Goal: Transaction & Acquisition: Purchase product/service

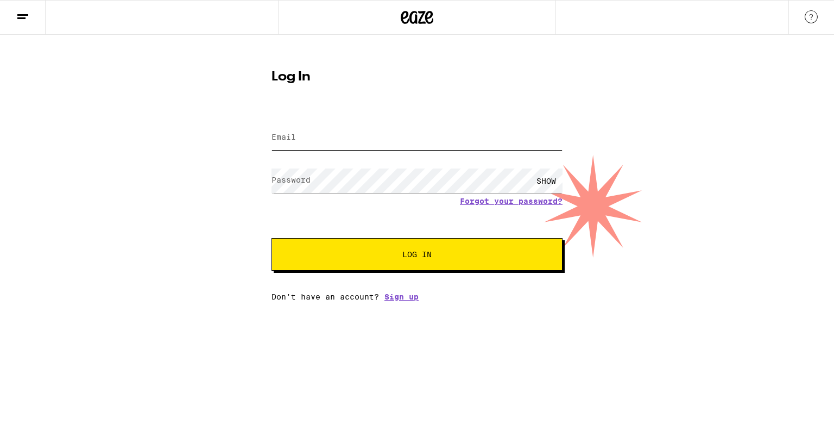
click at [345, 139] on input "Email" at bounding box center [417, 137] width 291 height 24
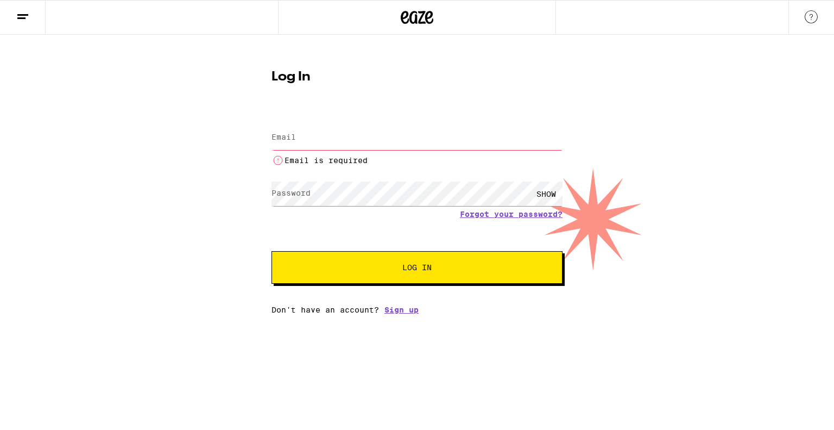
type input "[EMAIL_ADDRESS][DOMAIN_NAME]"
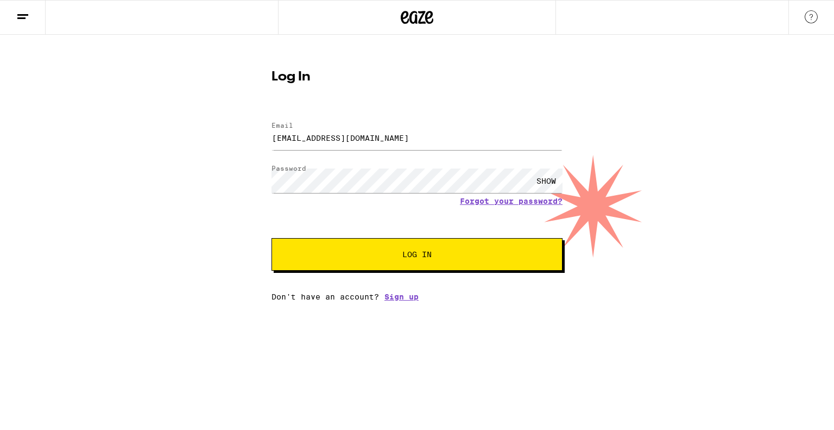
click at [382, 247] on button "Log In" at bounding box center [417, 254] width 291 height 33
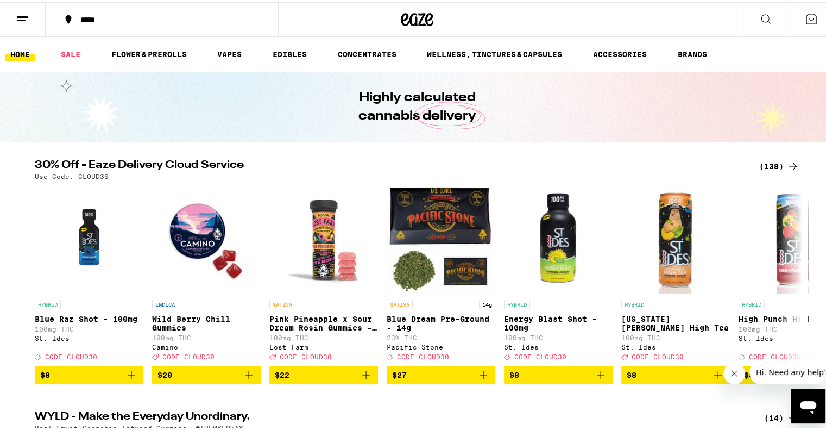
click at [790, 163] on icon at bounding box center [792, 163] width 13 height 13
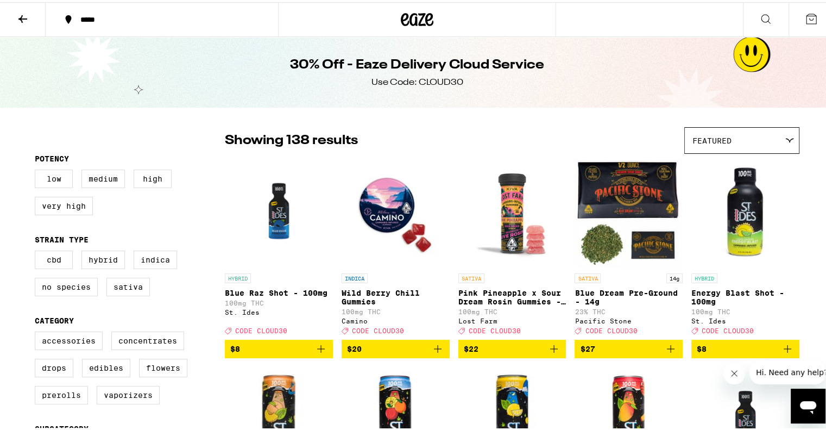
click at [29, 17] on button at bounding box center [23, 18] width 46 height 34
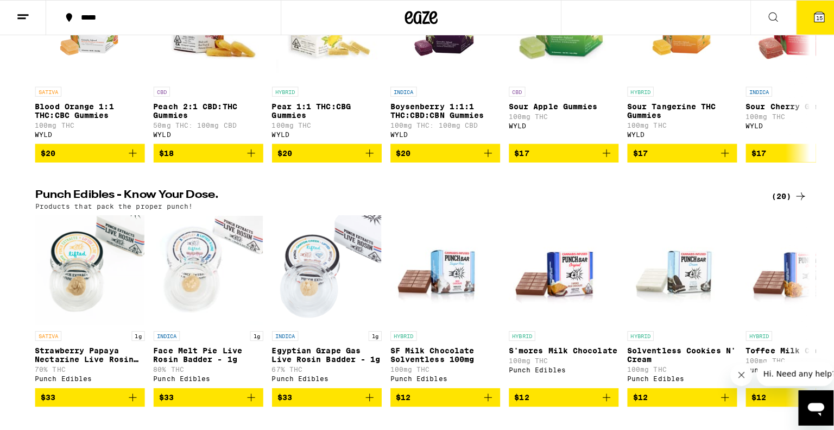
scroll to position [533, 0]
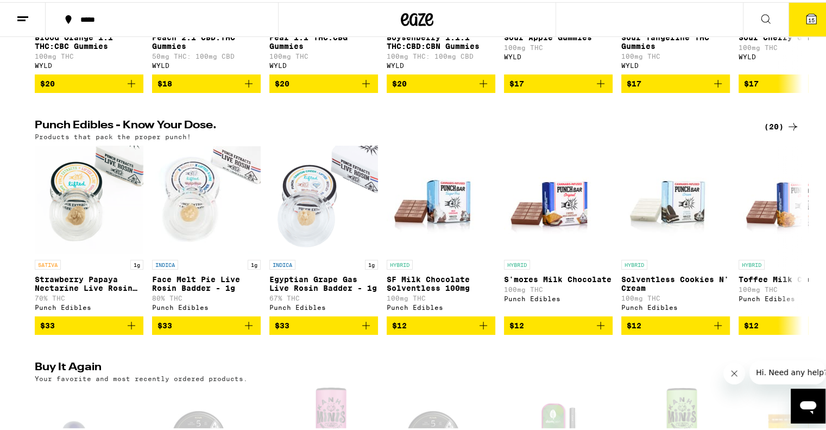
click at [806, 14] on icon at bounding box center [811, 17] width 10 height 10
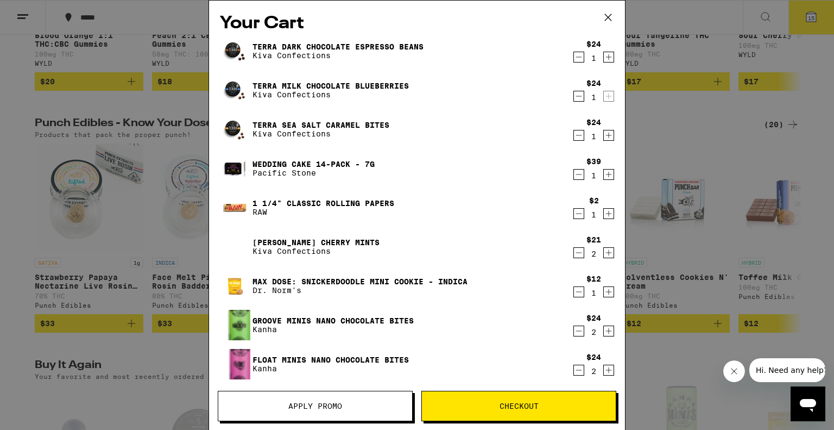
click at [291, 163] on link "Wedding Cake 14-Pack - 7g" at bounding box center [314, 164] width 122 height 9
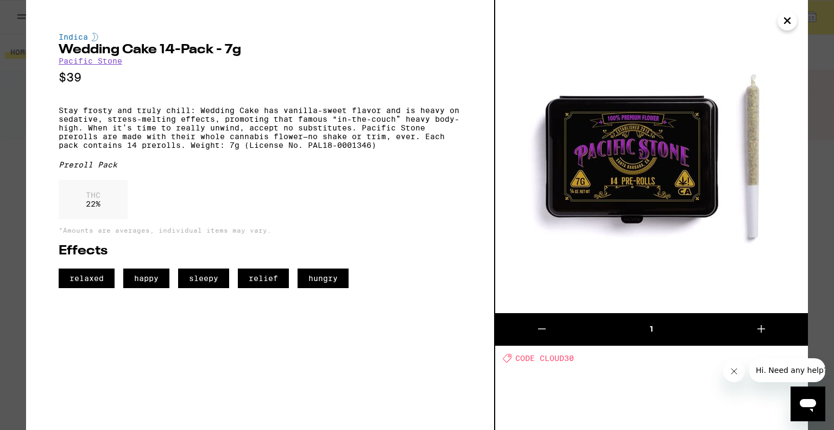
click at [787, 21] on icon "Close" at bounding box center [787, 20] width 5 height 5
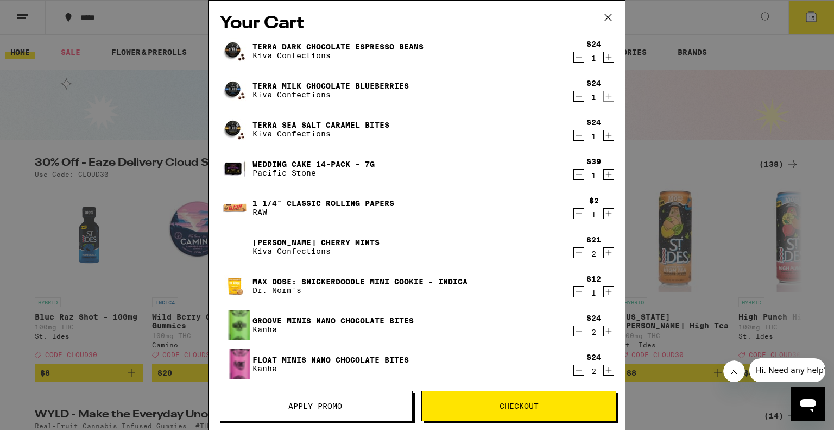
click at [574, 175] on icon "Decrement" at bounding box center [579, 174] width 10 height 13
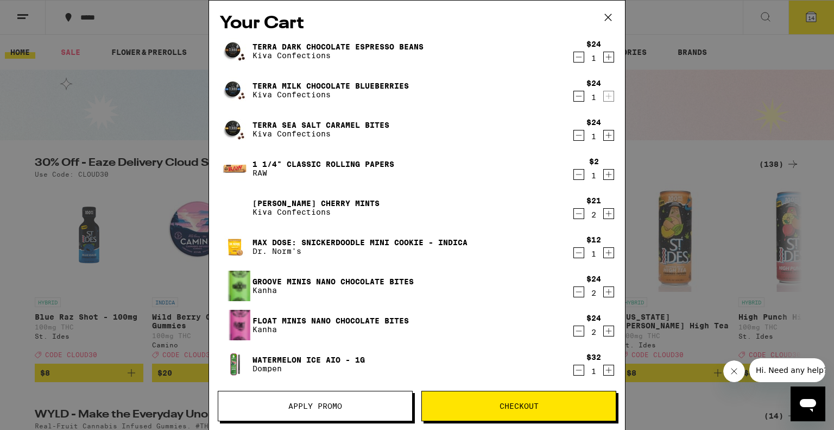
click at [574, 175] on icon "Decrement" at bounding box center [579, 174] width 10 height 13
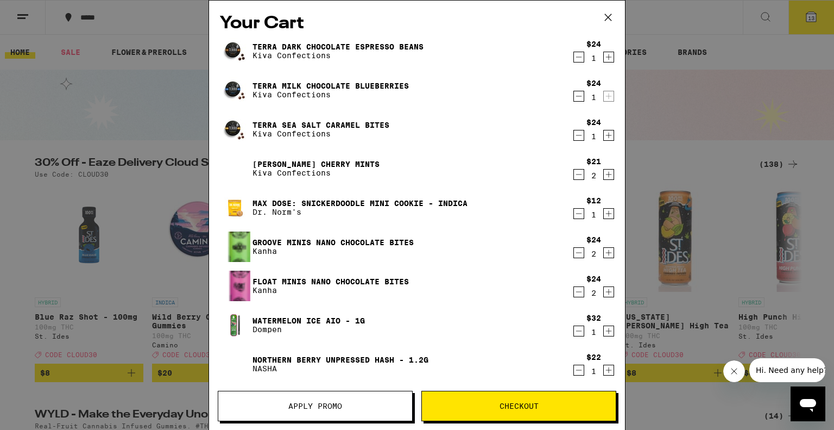
click at [604, 173] on icon "Increment" at bounding box center [609, 174] width 10 height 13
click at [574, 213] on icon "Decrement" at bounding box center [579, 213] width 10 height 13
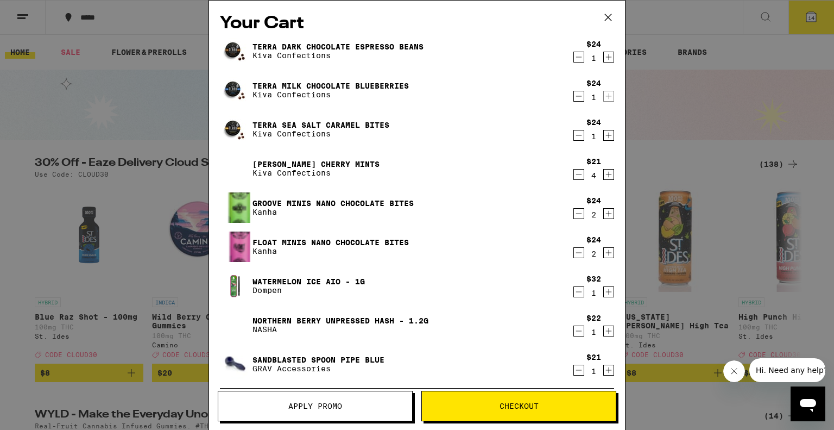
click at [280, 201] on link "Groove Minis Nano Chocolate Bites" at bounding box center [333, 203] width 161 height 9
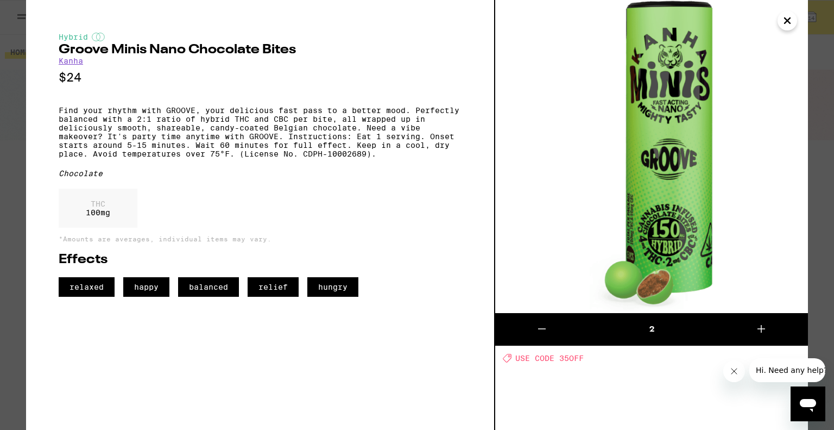
click at [785, 21] on icon "Close" at bounding box center [787, 20] width 13 height 16
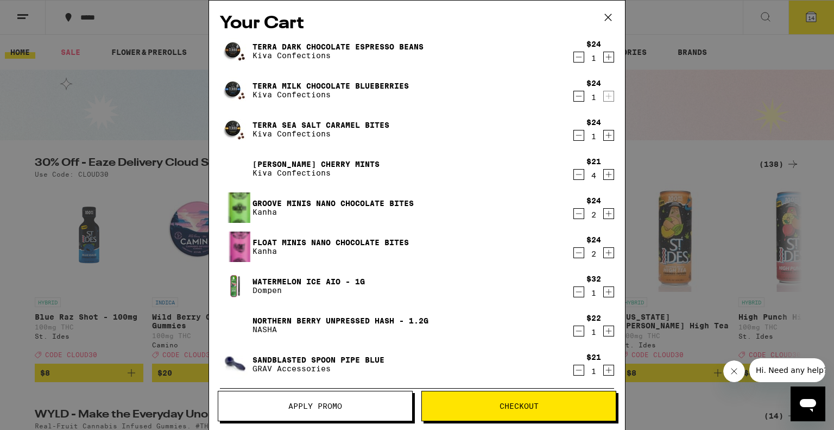
click at [572, 369] on div "$21 1" at bounding box center [593, 363] width 42 height 23
click at [574, 369] on icon "Decrement" at bounding box center [579, 369] width 10 height 13
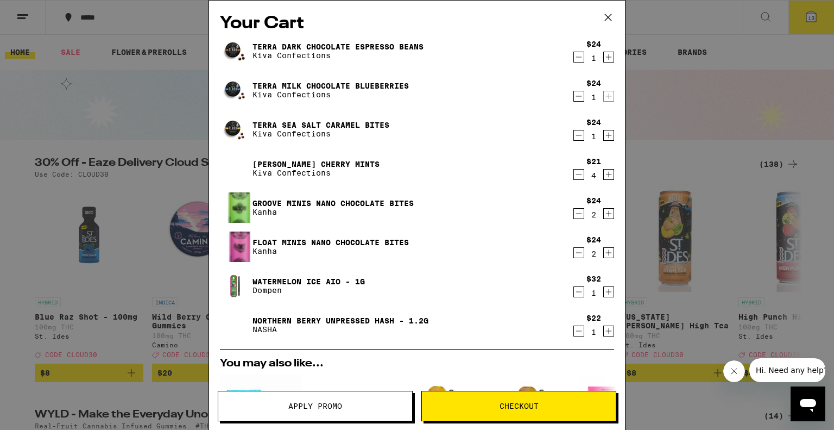
click at [285, 280] on link "Watermelon Ice AIO - 1g" at bounding box center [309, 281] width 112 height 9
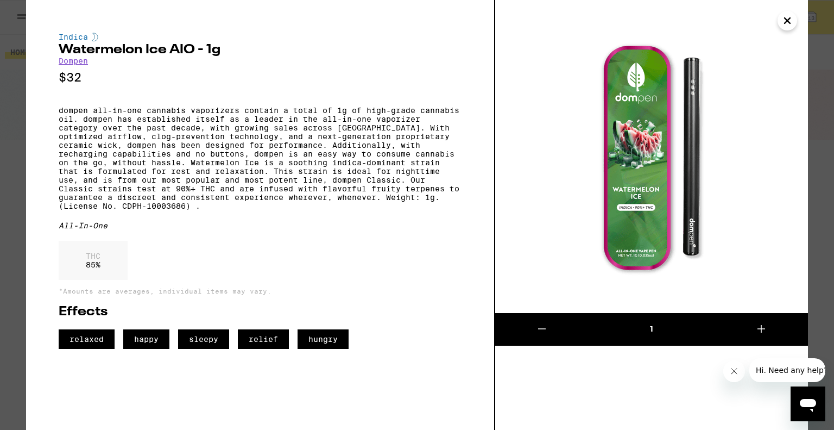
click at [786, 20] on icon "Close" at bounding box center [787, 20] width 5 height 5
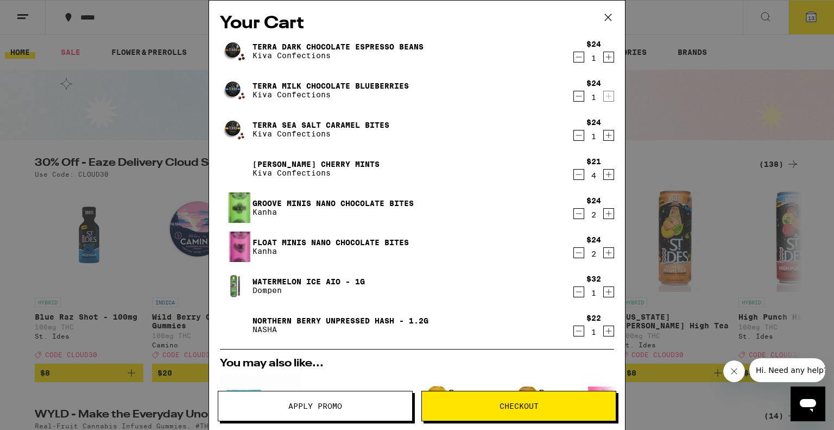
click at [610, 17] on icon at bounding box center [608, 17] width 16 height 16
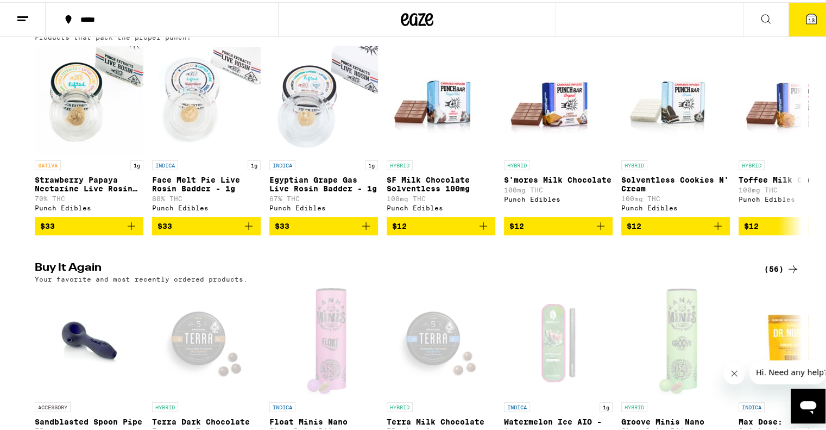
scroll to position [825, 0]
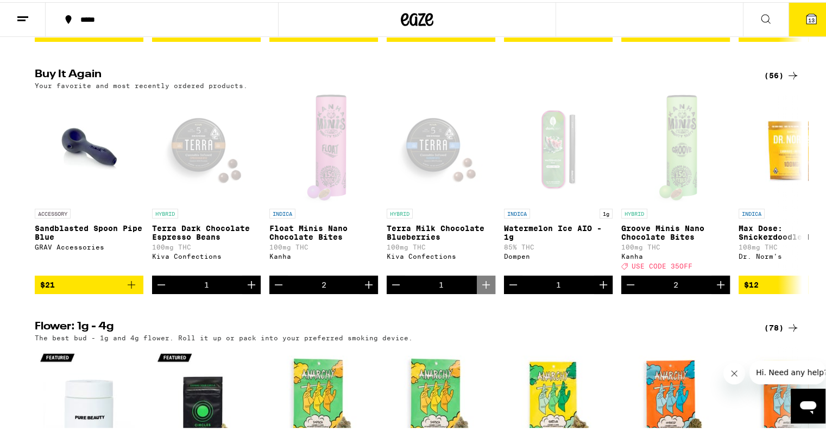
click at [791, 80] on icon at bounding box center [792, 73] width 13 height 13
click at [767, 80] on div "(56)" at bounding box center [781, 73] width 35 height 13
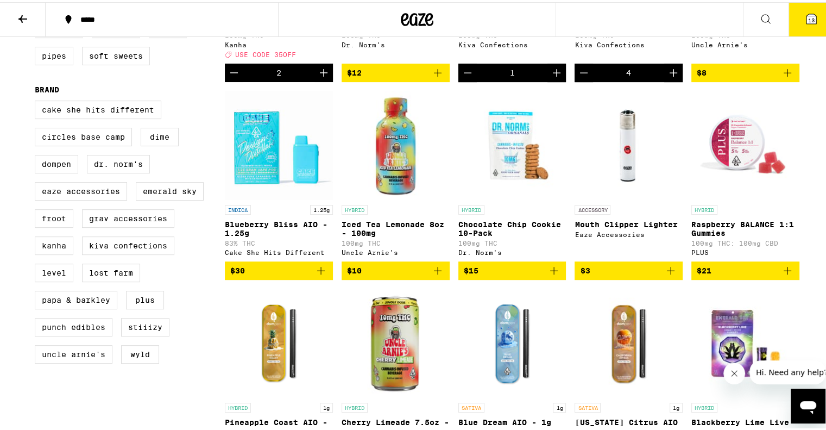
scroll to position [476, 0]
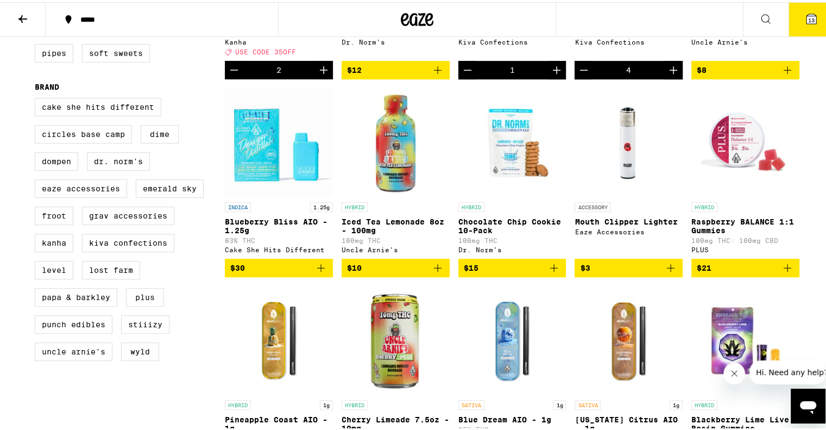
click at [554, 272] on icon "Add to bag" at bounding box center [553, 265] width 13 height 13
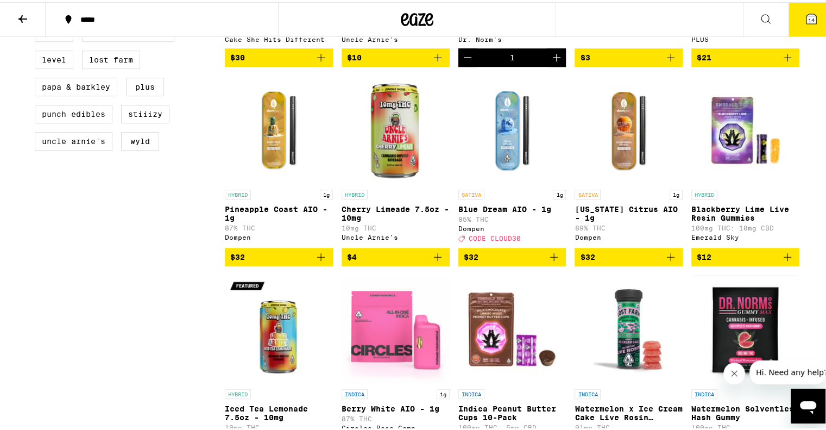
scroll to position [684, 0]
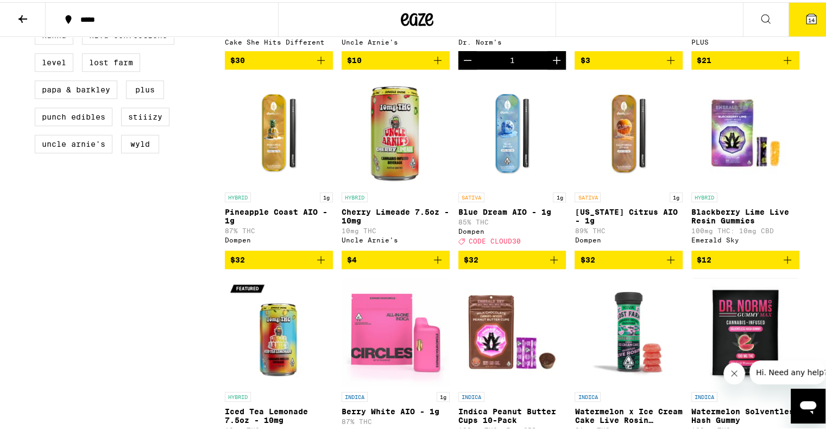
click at [667, 264] on icon "Add to bag" at bounding box center [670, 257] width 13 height 13
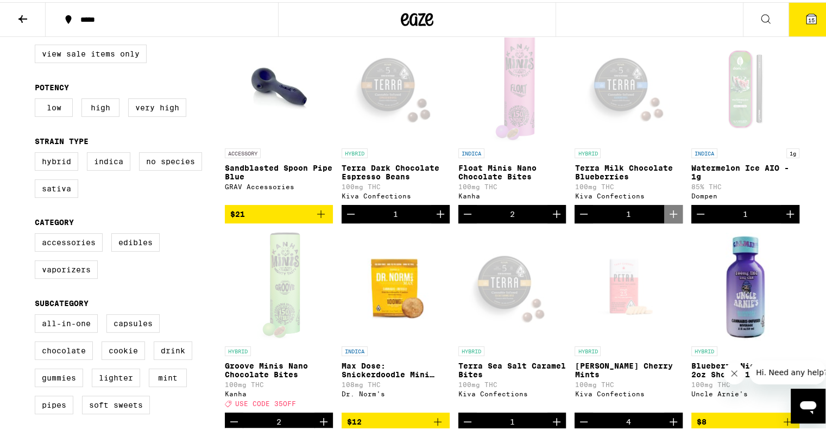
scroll to position [0, 0]
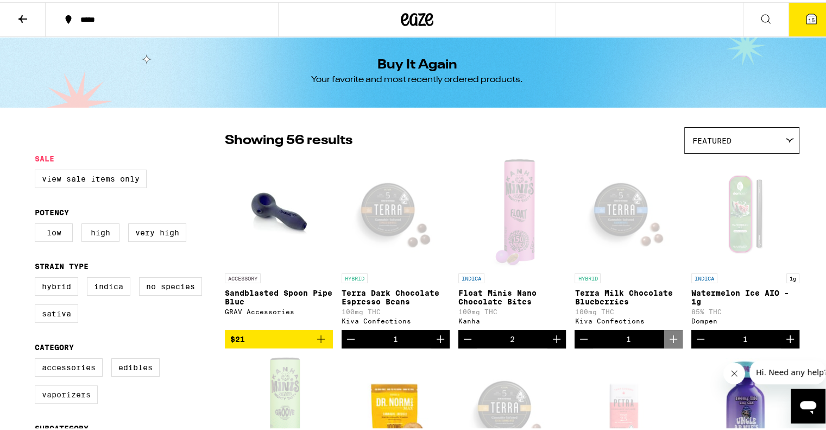
drag, startPoint x: 83, startPoint y: 397, endPoint x: 89, endPoint y: 400, distance: 6.8
click at [85, 397] on label "Vaporizers" at bounding box center [66, 392] width 63 height 18
drag, startPoint x: 72, startPoint y: 399, endPoint x: 78, endPoint y: 393, distance: 8.1
click at [73, 397] on label "Vaporizers" at bounding box center [66, 392] width 63 height 18
click at [37, 358] on input "Vaporizers" at bounding box center [37, 357] width 1 height 1
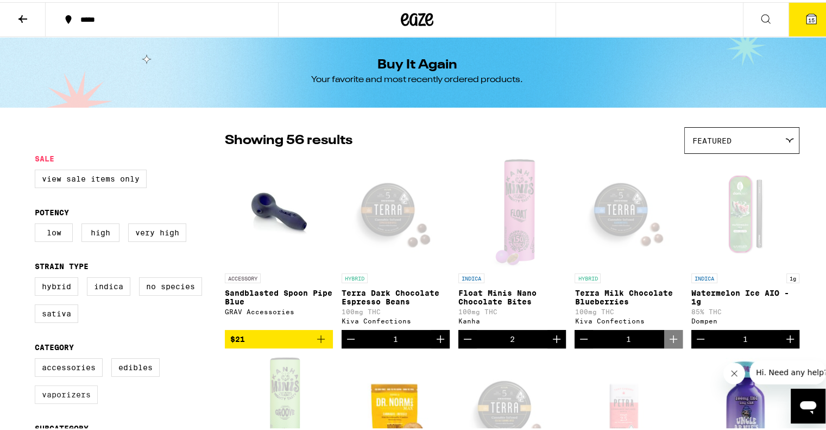
checkbox input "true"
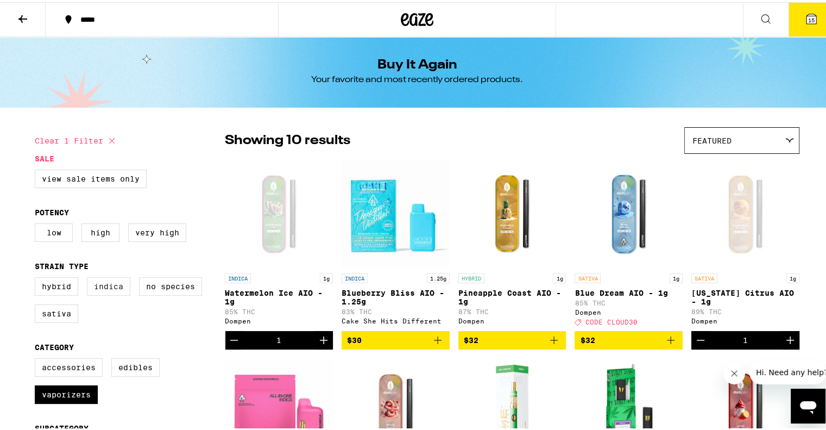
click at [112, 293] on label "Indica" at bounding box center [108, 284] width 43 height 18
click at [37, 277] on input "Indica" at bounding box center [37, 276] width 1 height 1
checkbox input "true"
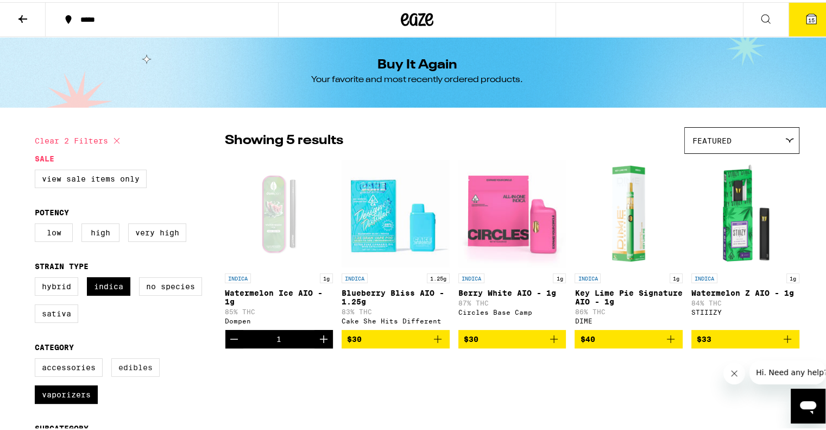
click at [128, 367] on label "Edibles" at bounding box center [135, 365] width 48 height 18
click at [37, 358] on input "Edibles" at bounding box center [37, 357] width 1 height 1
checkbox input "true"
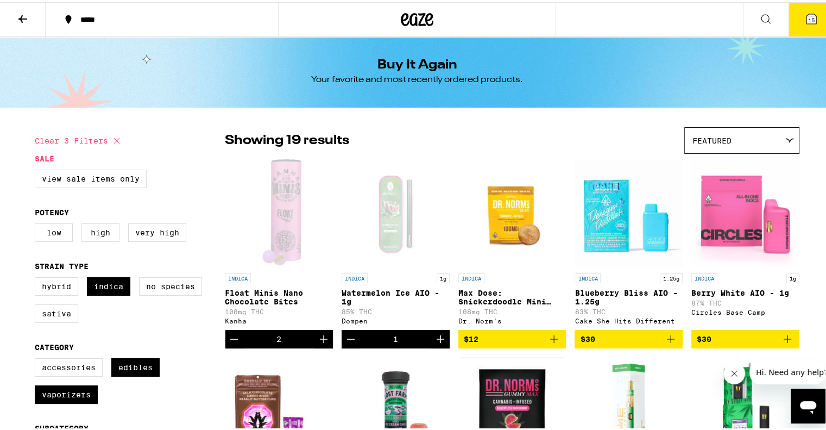
click at [808, 19] on span "15" at bounding box center [811, 18] width 7 height 7
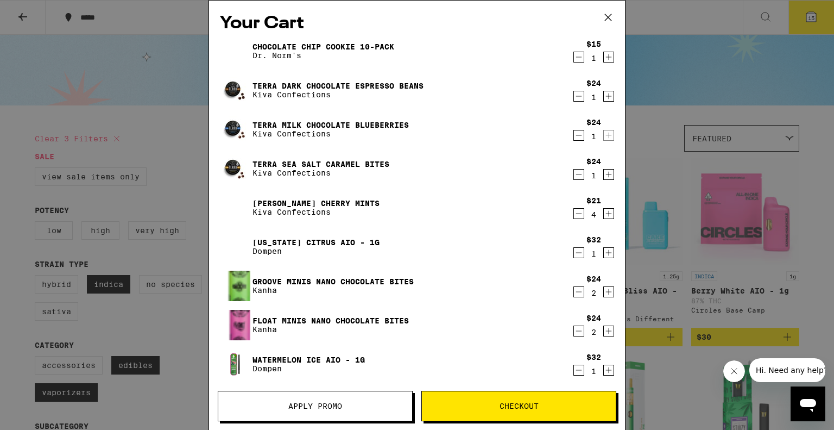
click at [604, 92] on icon "Increment" at bounding box center [609, 96] width 10 height 13
click at [604, 177] on icon "Increment" at bounding box center [609, 174] width 10 height 13
click at [523, 243] on div "[US_STATE] Citrus AIO - 1g Dompen" at bounding box center [396, 246] width 352 height 30
click at [308, 408] on span "Apply Promo" at bounding box center [315, 406] width 54 height 8
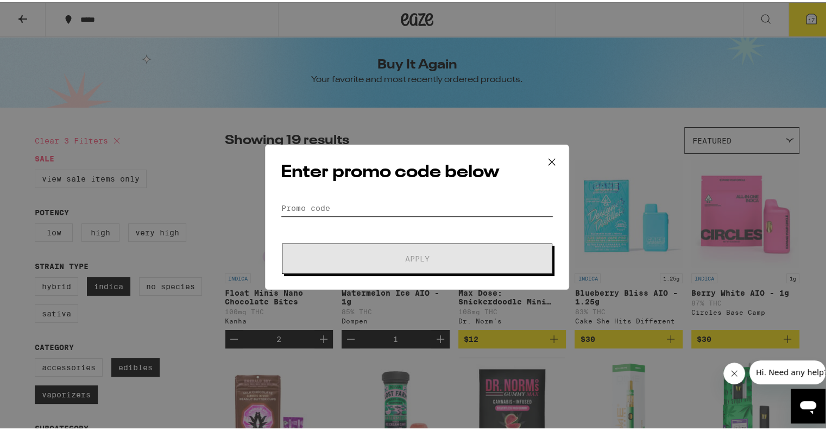
click at [312, 204] on input "Promo Code" at bounding box center [417, 206] width 273 height 16
click at [558, 158] on button at bounding box center [552, 160] width 34 height 35
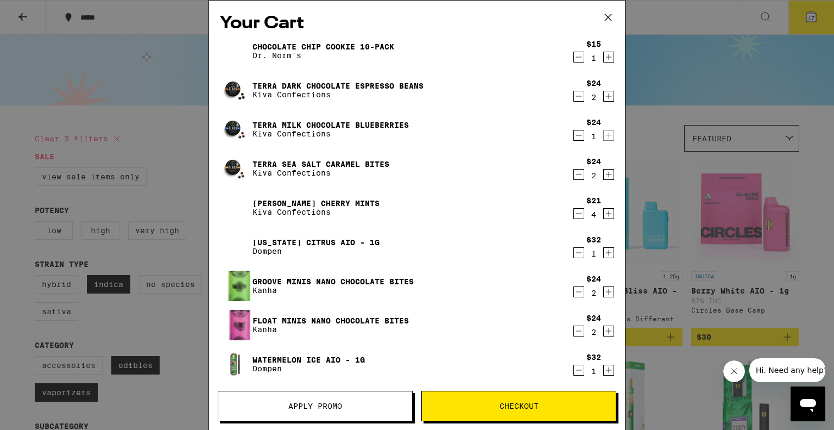
click at [613, 15] on icon at bounding box center [608, 17] width 16 height 16
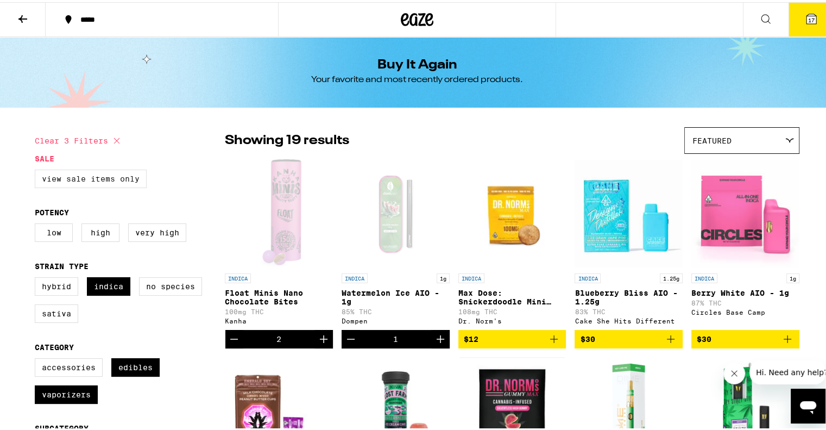
click at [96, 169] on label "View Sale Items Only" at bounding box center [91, 176] width 112 height 18
click at [37, 169] on input "View Sale Items Only" at bounding box center [37, 169] width 1 height 1
checkbox input "true"
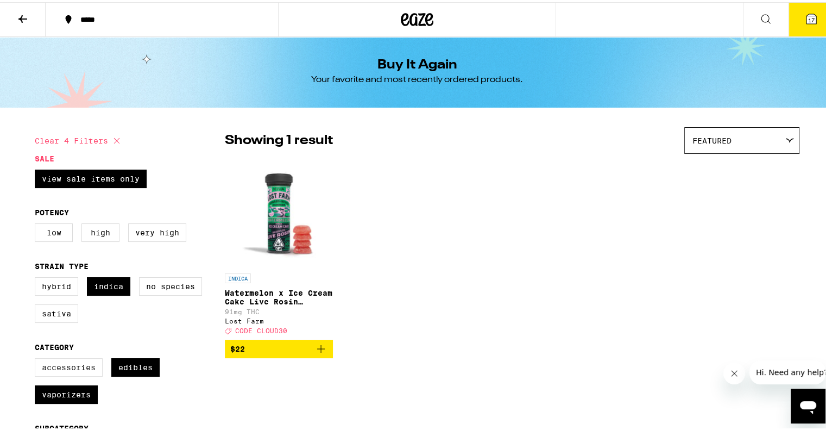
click at [56, 367] on label "Accessories" at bounding box center [69, 365] width 68 height 18
click at [37, 358] on input "Accessories" at bounding box center [37, 357] width 1 height 1
click at [64, 367] on label "Accessories" at bounding box center [69, 365] width 68 height 18
click at [37, 358] on input "Accessories" at bounding box center [37, 357] width 1 height 1
checkbox input "false"
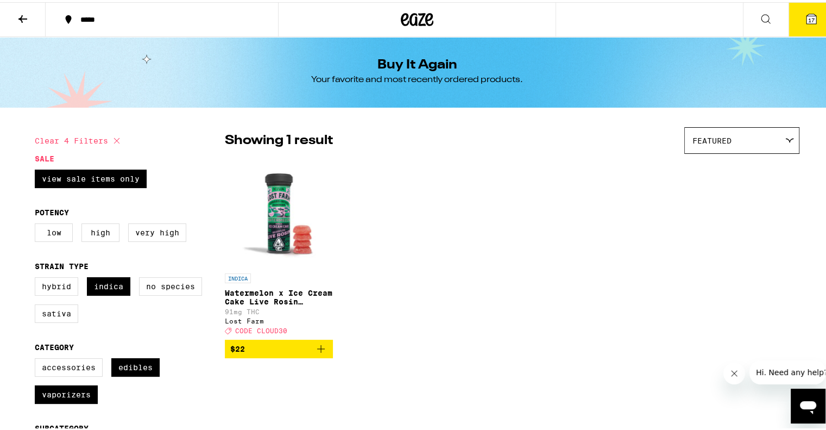
drag, startPoint x: 146, startPoint y: 371, endPoint x: 116, endPoint y: 394, distance: 37.6
click at [146, 371] on label "Edibles" at bounding box center [135, 365] width 48 height 18
click at [70, 400] on label "Vaporizers" at bounding box center [66, 392] width 63 height 18
click at [37, 358] on input "Vaporizers" at bounding box center [37, 357] width 1 height 1
checkbox input "false"
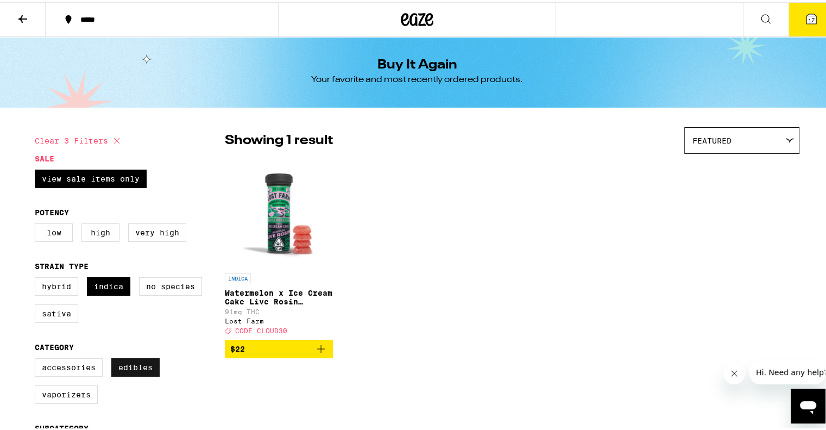
click at [125, 371] on label "Edibles" at bounding box center [135, 365] width 48 height 18
click at [37, 358] on input "Edibles" at bounding box center [37, 357] width 1 height 1
checkbox input "false"
click at [113, 284] on label "Indica" at bounding box center [108, 284] width 43 height 18
click at [37, 277] on input "Indica" at bounding box center [37, 276] width 1 height 1
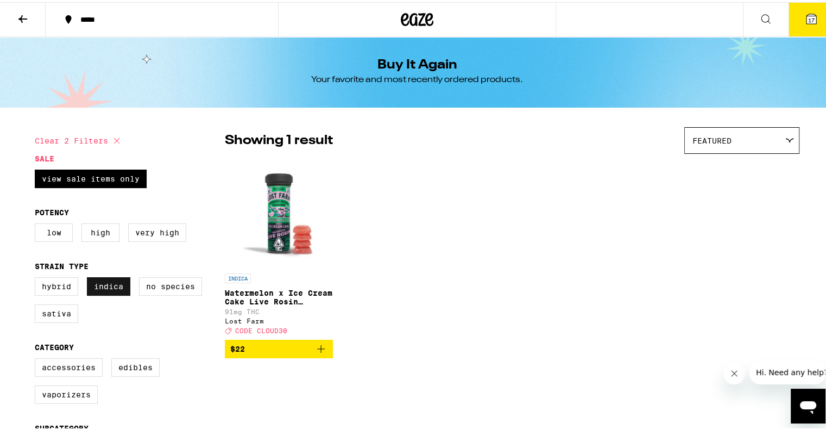
checkbox input "false"
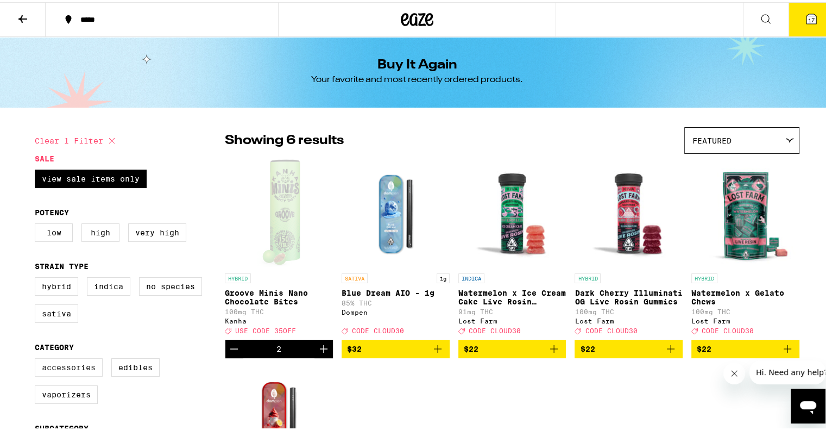
click at [76, 374] on label "Accessories" at bounding box center [69, 365] width 68 height 18
click at [37, 358] on input "Accessories" at bounding box center [37, 357] width 1 height 1
checkbox input "true"
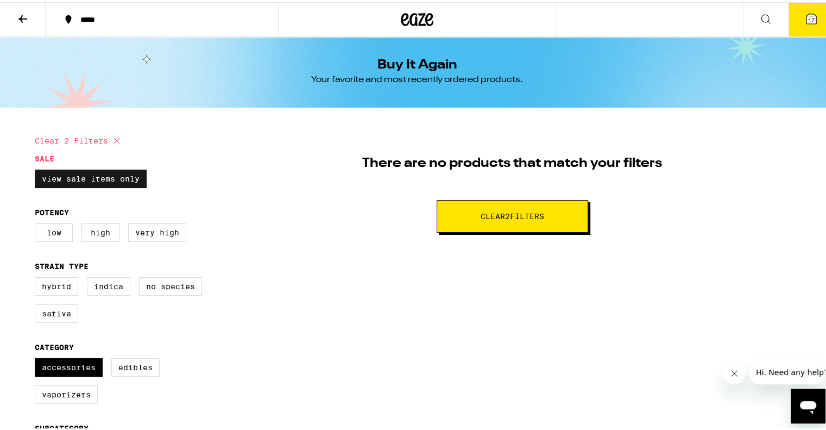
click at [80, 175] on label "View Sale Items Only" at bounding box center [91, 176] width 112 height 18
click at [37, 169] on input "View Sale Items Only" at bounding box center [37, 169] width 1 height 1
checkbox input "false"
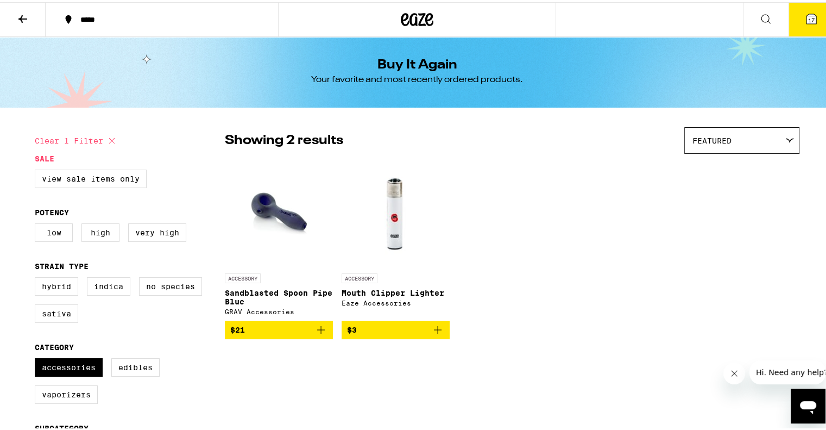
click at [806, 13] on icon at bounding box center [811, 17] width 10 height 10
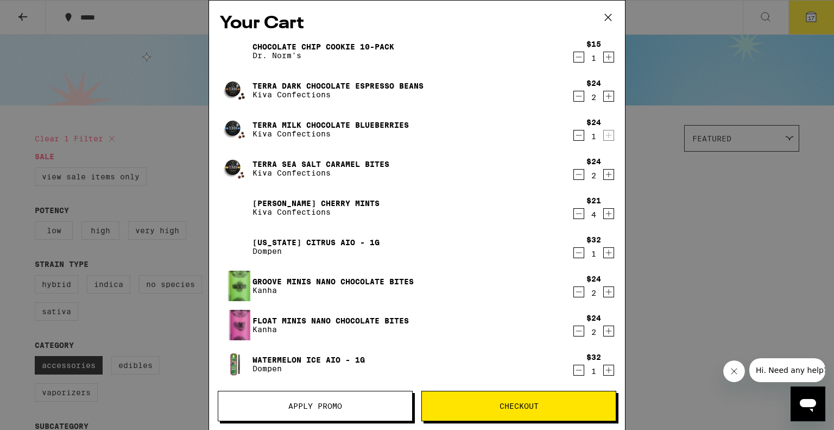
click at [337, 409] on span "Apply Promo" at bounding box center [315, 406] width 54 height 8
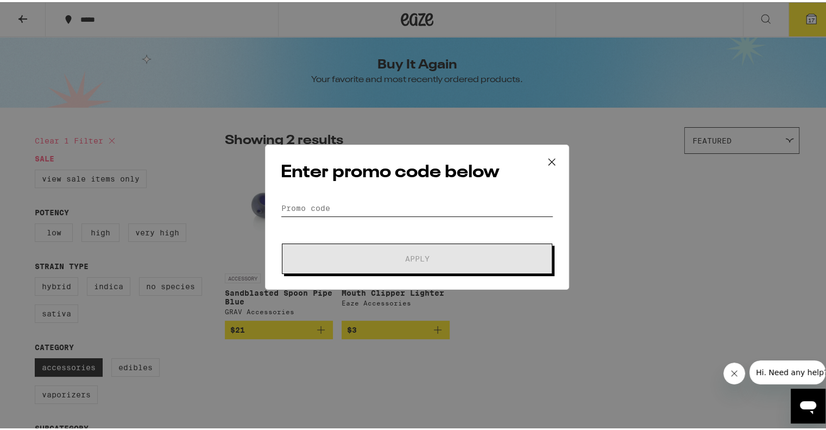
click at [386, 203] on input "Promo Code" at bounding box center [417, 206] width 273 height 16
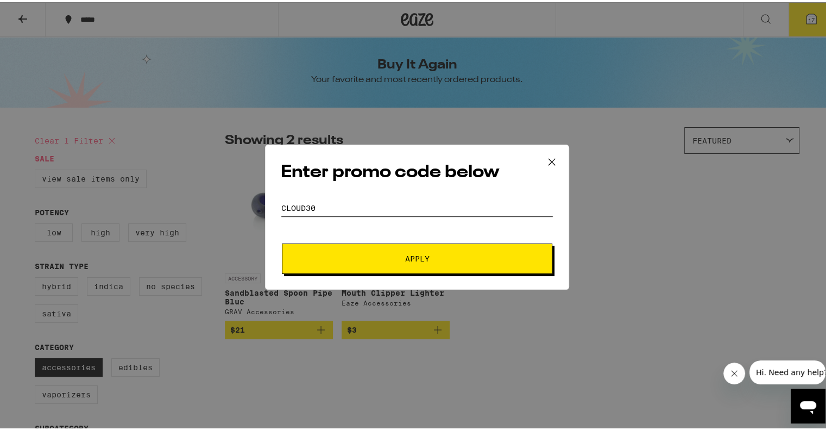
type input "cloud30"
click at [427, 244] on button "Apply" at bounding box center [417, 256] width 270 height 30
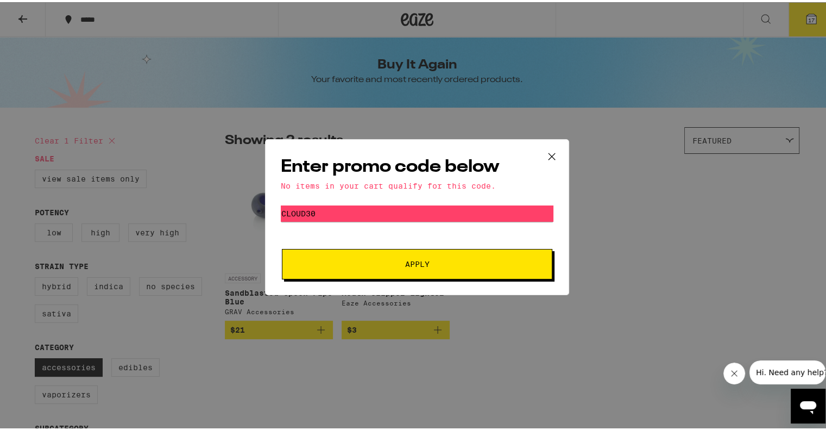
click at [418, 261] on span "Apply" at bounding box center [417, 262] width 24 height 8
click at [551, 156] on icon at bounding box center [552, 154] width 16 height 16
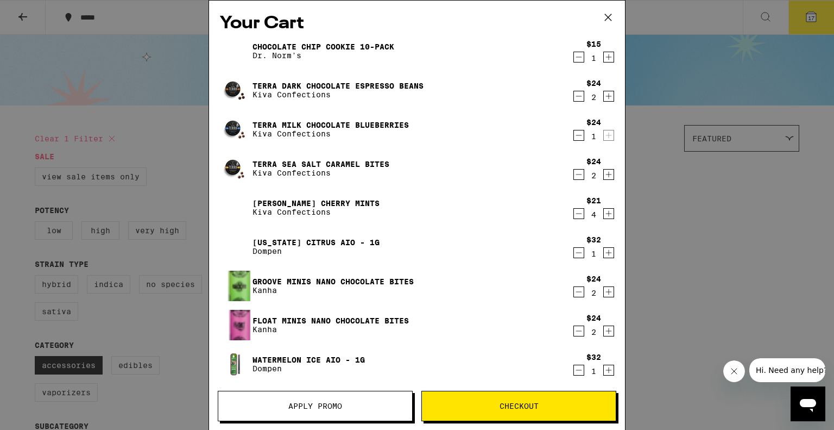
click at [526, 411] on button "Checkout" at bounding box center [518, 405] width 195 height 30
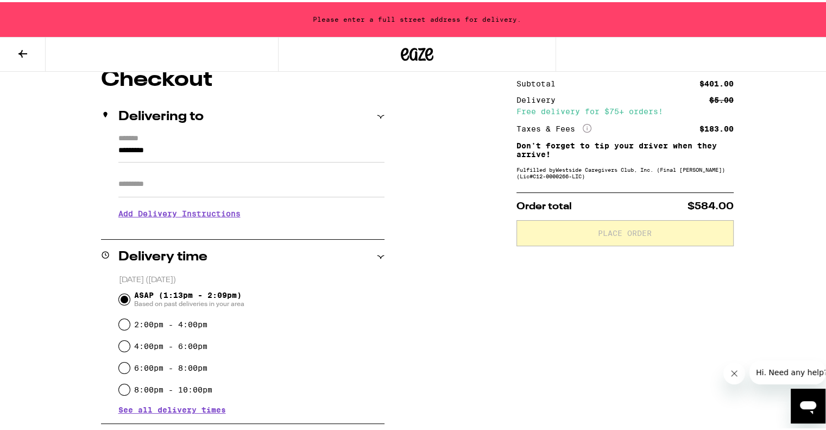
scroll to position [135, 0]
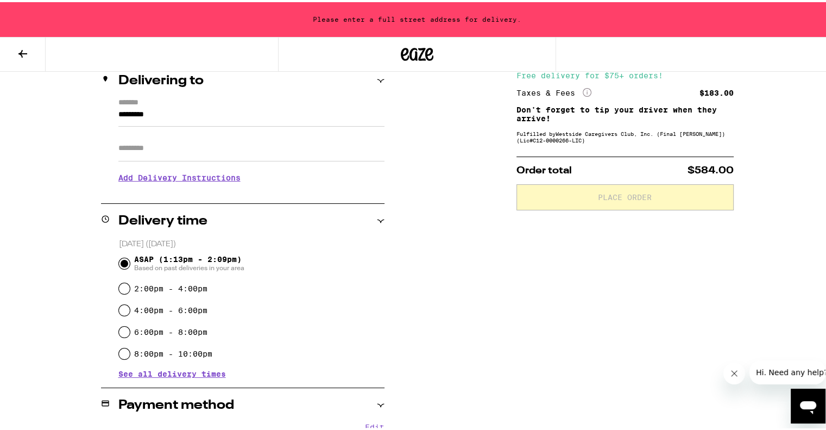
click at [138, 182] on h3 "Add Delivery Instructions" at bounding box center [251, 175] width 266 height 25
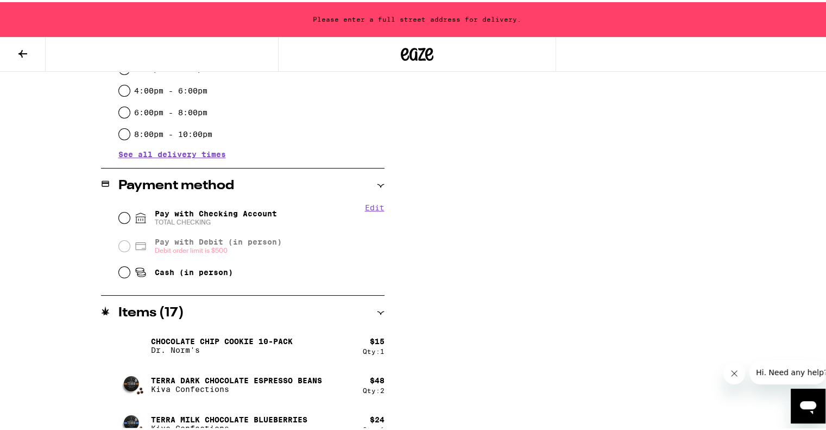
scroll to position [441, 0]
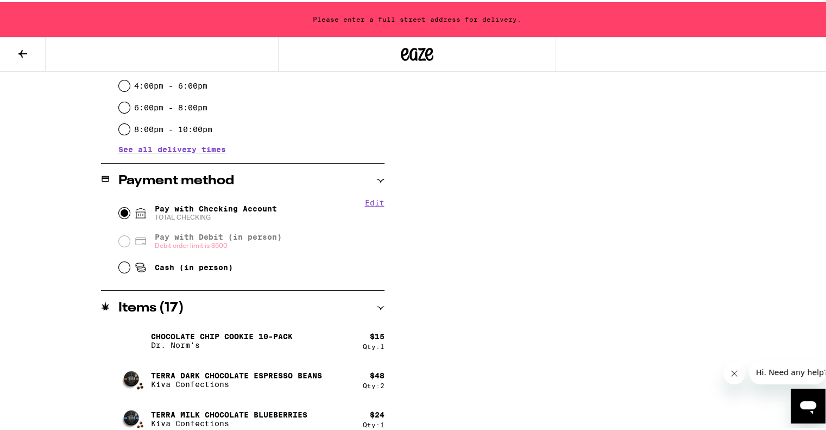
click at [123, 210] on input "Pay with Checking Account TOTAL CHECKING" at bounding box center [124, 210] width 11 height 11
radio input "true"
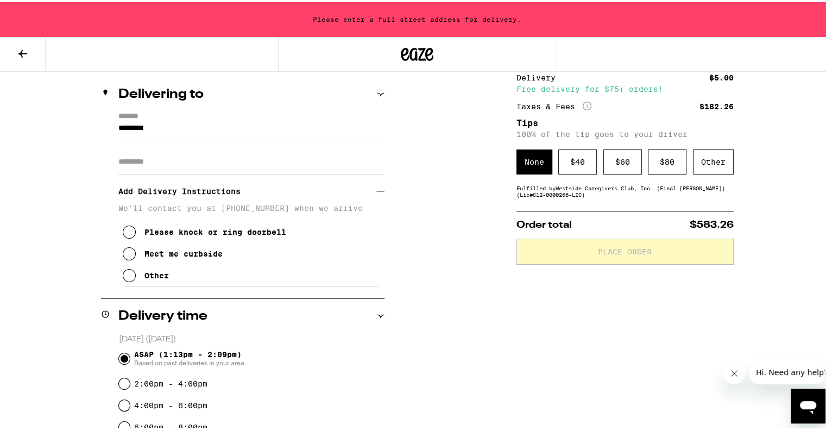
scroll to position [103, 0]
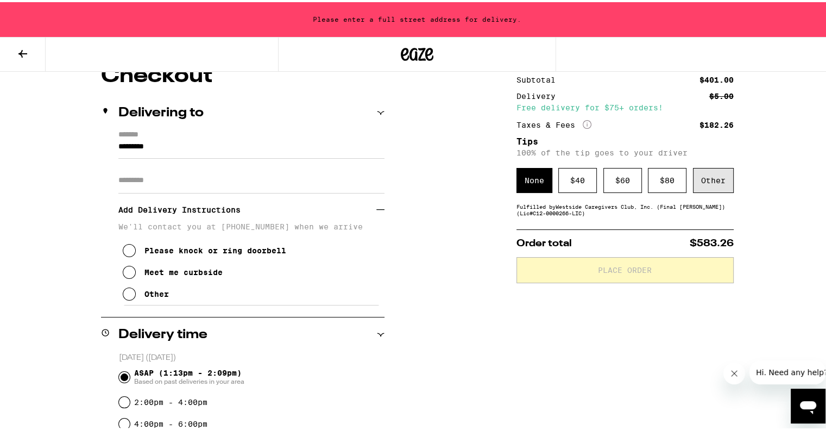
click at [720, 188] on div "Other" at bounding box center [713, 178] width 41 height 25
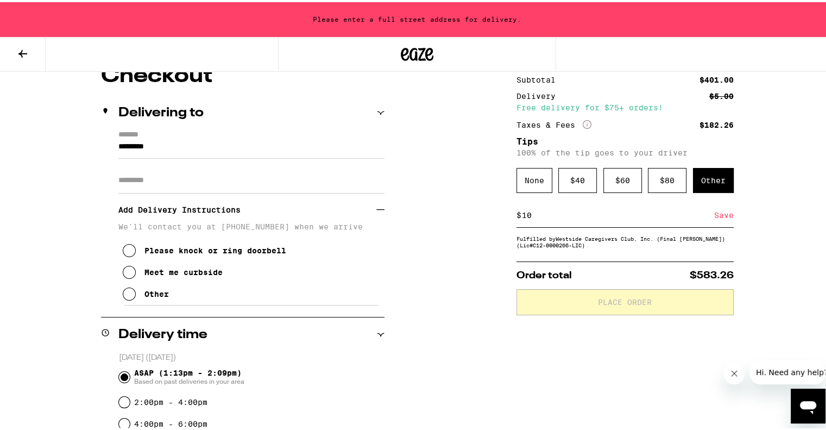
type input "10"
click at [714, 215] on div "Save" at bounding box center [724, 213] width 20 height 24
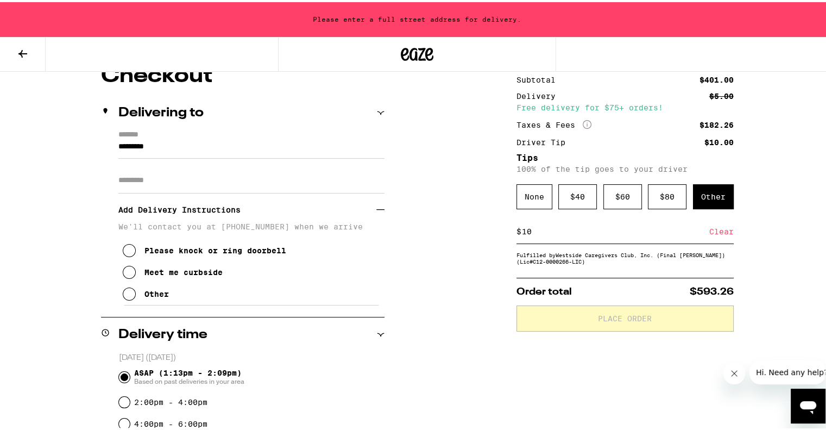
click at [128, 249] on icon at bounding box center [129, 248] width 13 height 13
click at [180, 169] on input "Apt/Suite" at bounding box center [251, 178] width 266 height 26
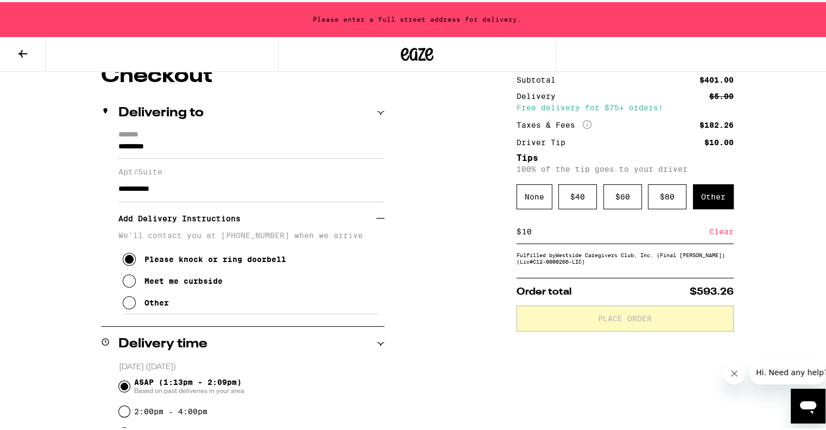
click at [193, 165] on div "**********" at bounding box center [251, 177] width 266 height 43
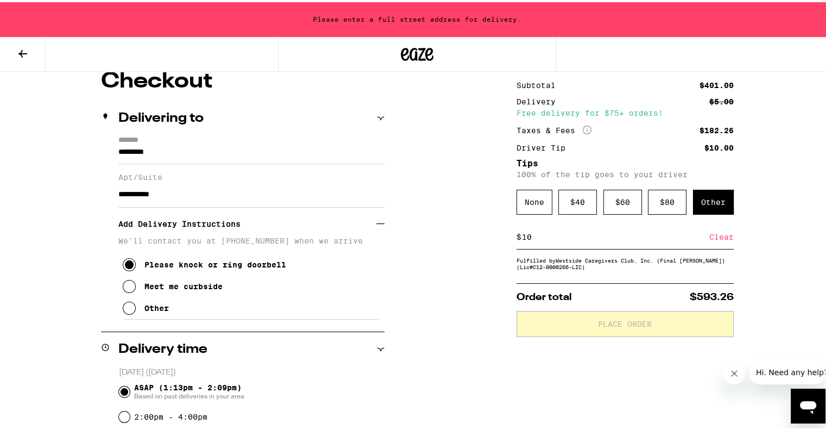
scroll to position [97, 0]
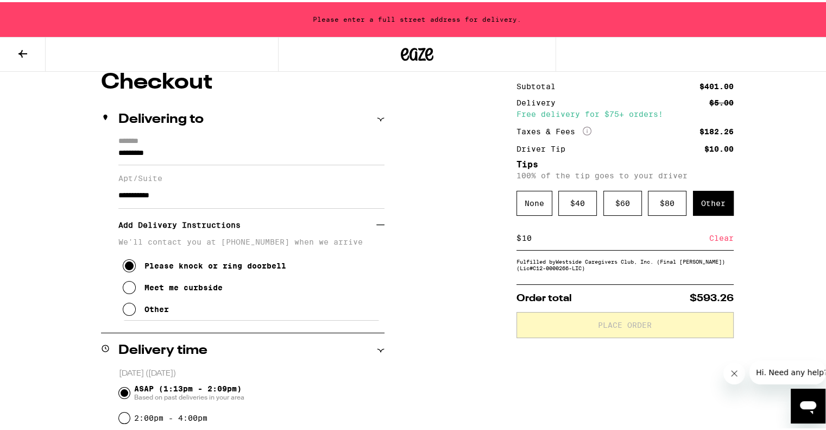
click at [178, 198] on input "**********" at bounding box center [251, 193] width 266 height 26
type input "**********"
click at [118, 152] on input "*********" at bounding box center [251, 153] width 266 height 18
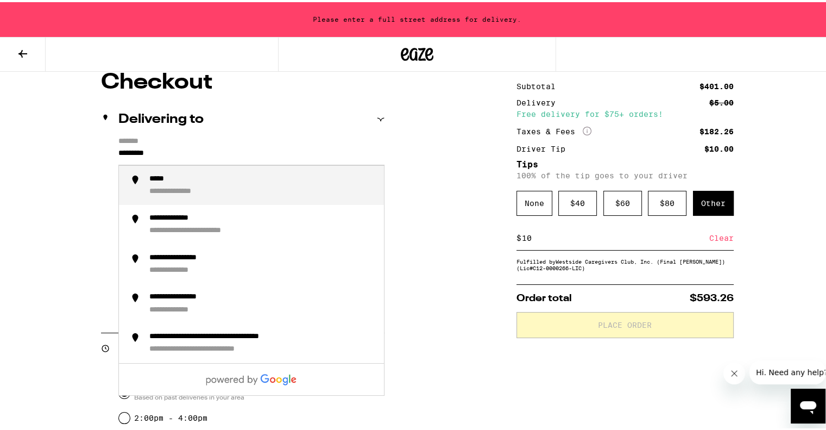
click at [118, 149] on input "*********" at bounding box center [251, 153] width 266 height 18
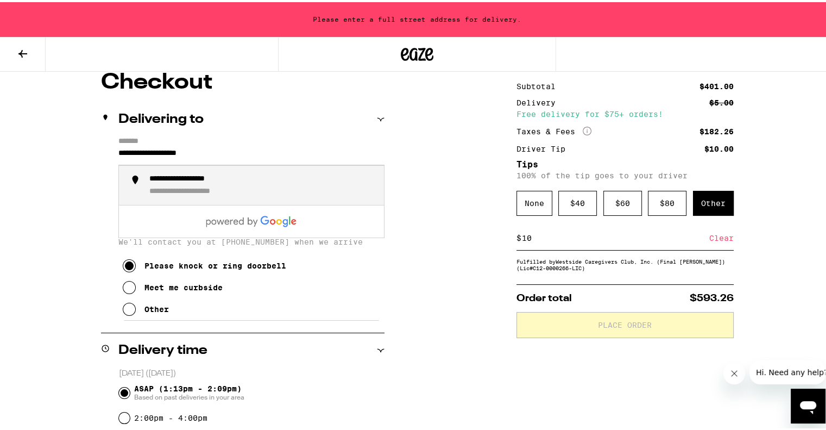
click at [223, 191] on div "**********" at bounding box center [203, 190] width 108 height 10
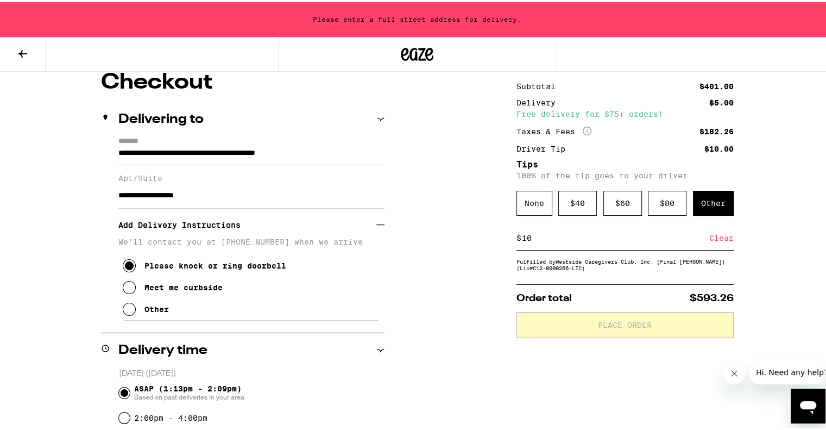
type input "**********"
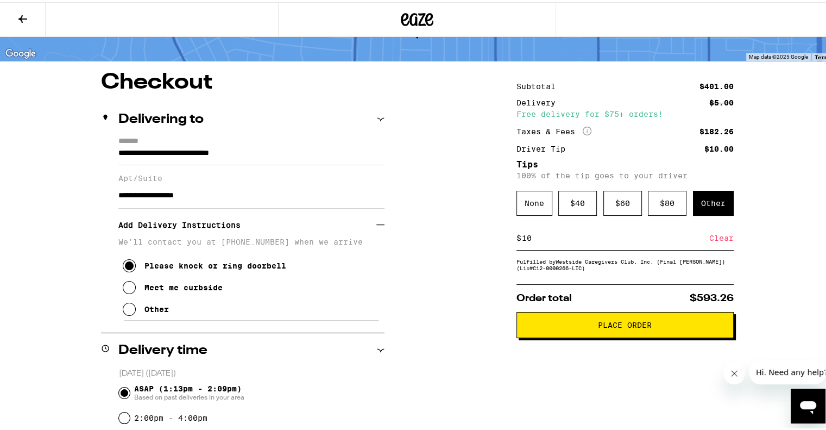
drag, startPoint x: 222, startPoint y: 193, endPoint x: 100, endPoint y: 188, distance: 121.7
click at [101, 188] on div "**********" at bounding box center [242, 227] width 283 height 184
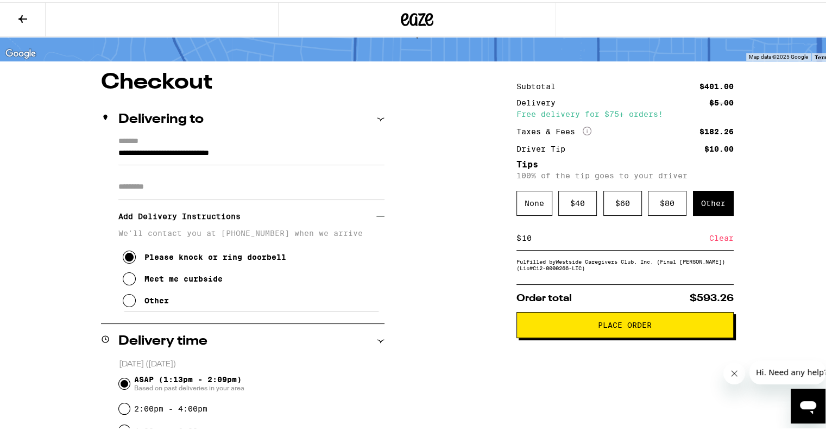
click at [629, 326] on span "Place Order" at bounding box center [625, 323] width 54 height 8
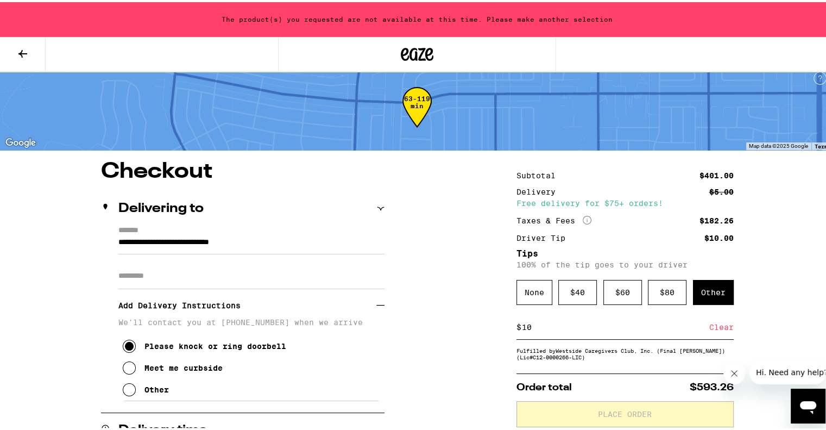
scroll to position [0, 0]
